Goal: Task Accomplishment & Management: Complete application form

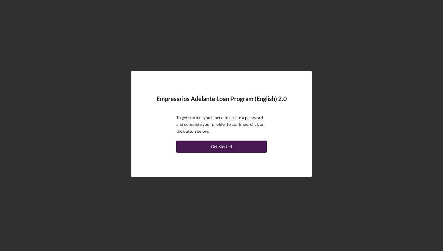
click at [212, 145] on div "Get Started" at bounding box center [221, 146] width 21 height 12
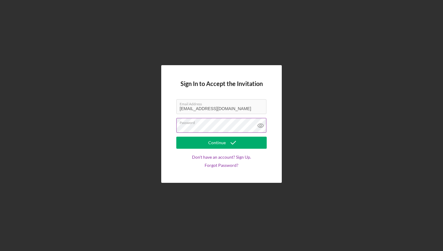
click at [249, 124] on label "Password" at bounding box center [223, 121] width 87 height 7
click at [210, 105] on label "Email Address" at bounding box center [223, 102] width 87 height 7
click at [226, 105] on label "Email Address" at bounding box center [223, 102] width 87 height 7
click at [208, 124] on label "Password" at bounding box center [223, 121] width 87 height 7
click at [261, 124] on icon at bounding box center [261, 126] width 6 height 4
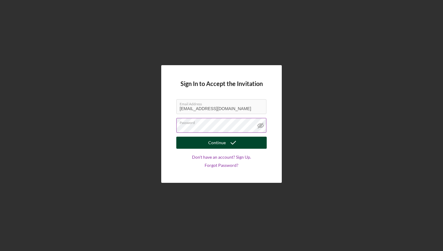
click at [249, 144] on button "Continue" at bounding box center [221, 142] width 90 height 12
